Goal: Information Seeking & Learning: Learn about a topic

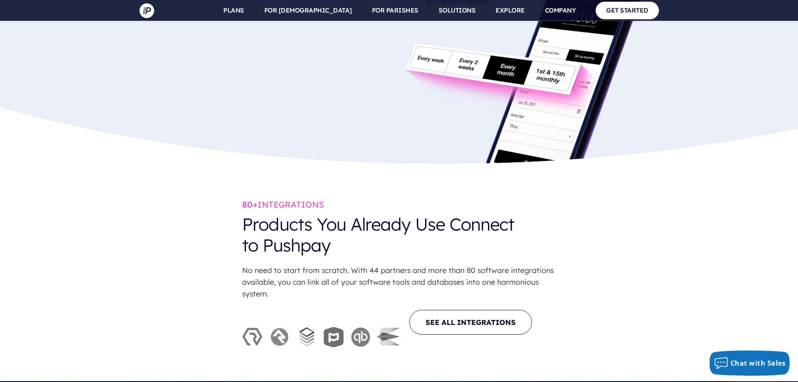
scroll to position [2347, 0]
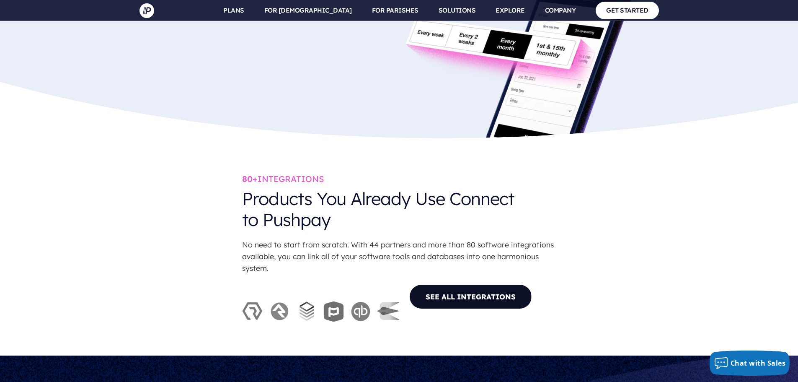
click at [486, 284] on link "SEE ALL INTEGRATIONS" at bounding box center [470, 296] width 123 height 25
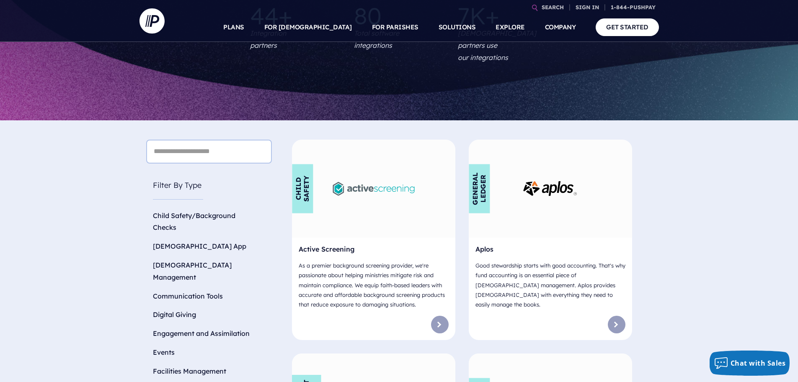
scroll to position [210, 0]
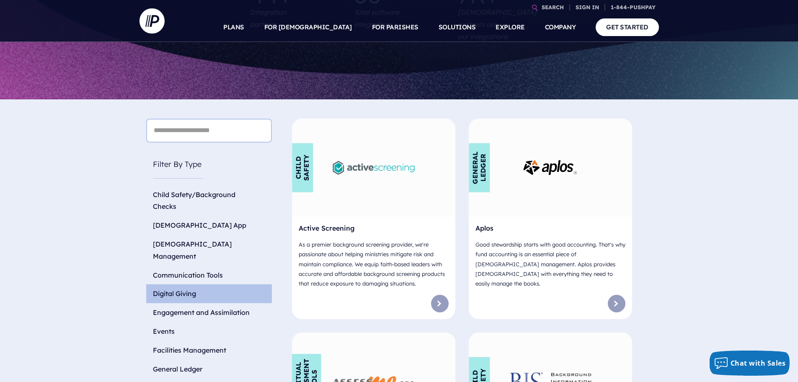
click at [178, 284] on li "Digital Giving" at bounding box center [209, 293] width 126 height 19
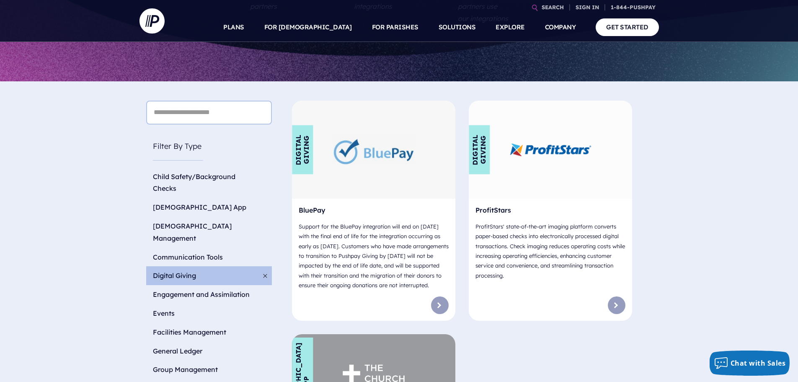
scroll to position [219, 0]
